Goal: Navigation & Orientation: Find specific page/section

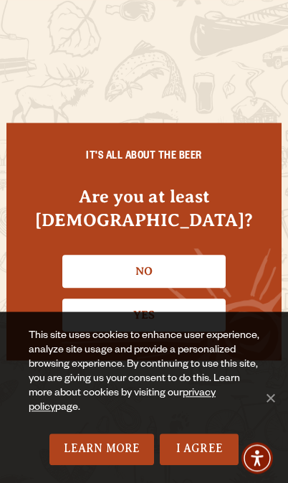
scroll to position [80, 0]
click at [161, 331] on link "Yes" at bounding box center [144, 314] width 164 height 33
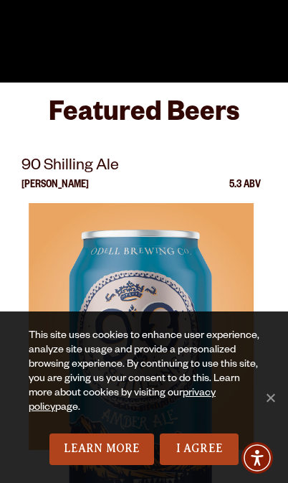
click at [200, 465] on link "I Agree" at bounding box center [199, 449] width 79 height 32
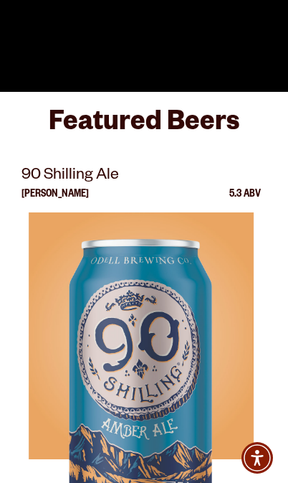
scroll to position [0, 0]
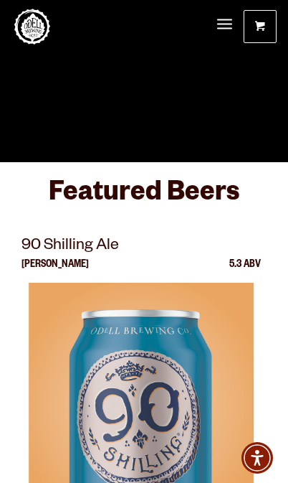
click at [225, 30] on span "Menu" at bounding box center [224, 25] width 15 height 30
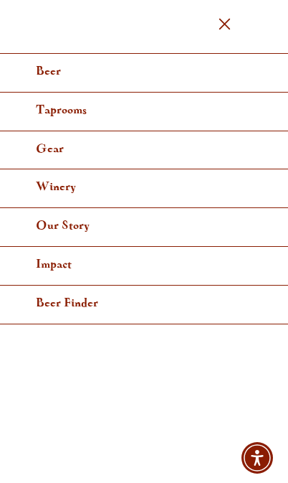
click at [231, 24] on span "Menu" at bounding box center [224, 24] width 15 height 4
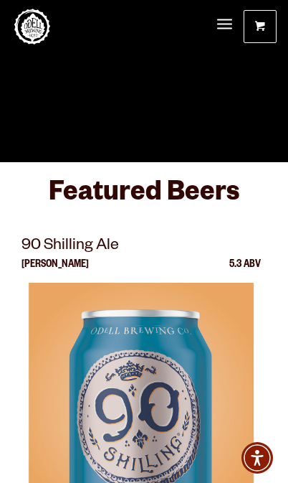
click at [39, 37] on link "Odell Home" at bounding box center [32, 27] width 36 height 36
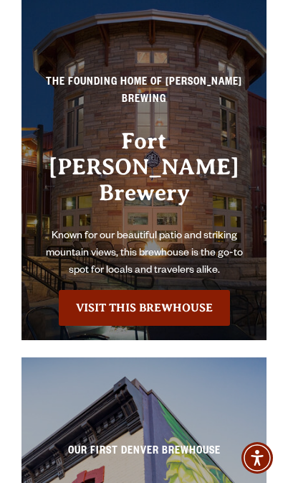
scroll to position [4854, 0]
click at [167, 290] on link "Visit this Brewhouse" at bounding box center [144, 308] width 171 height 36
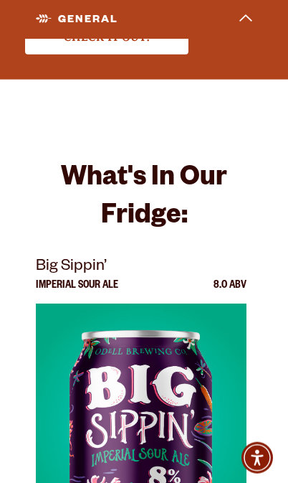
scroll to position [6757, 0]
